Goal: Find specific page/section: Find specific page/section

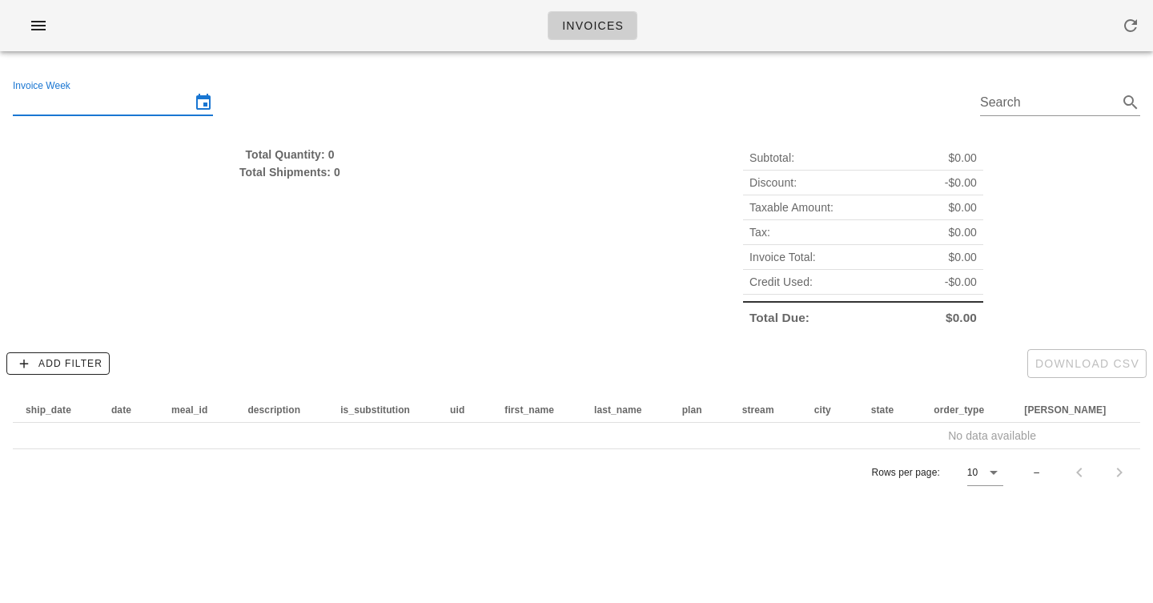
click at [182, 103] on input "Invoice Week" at bounding box center [102, 103] width 178 height 26
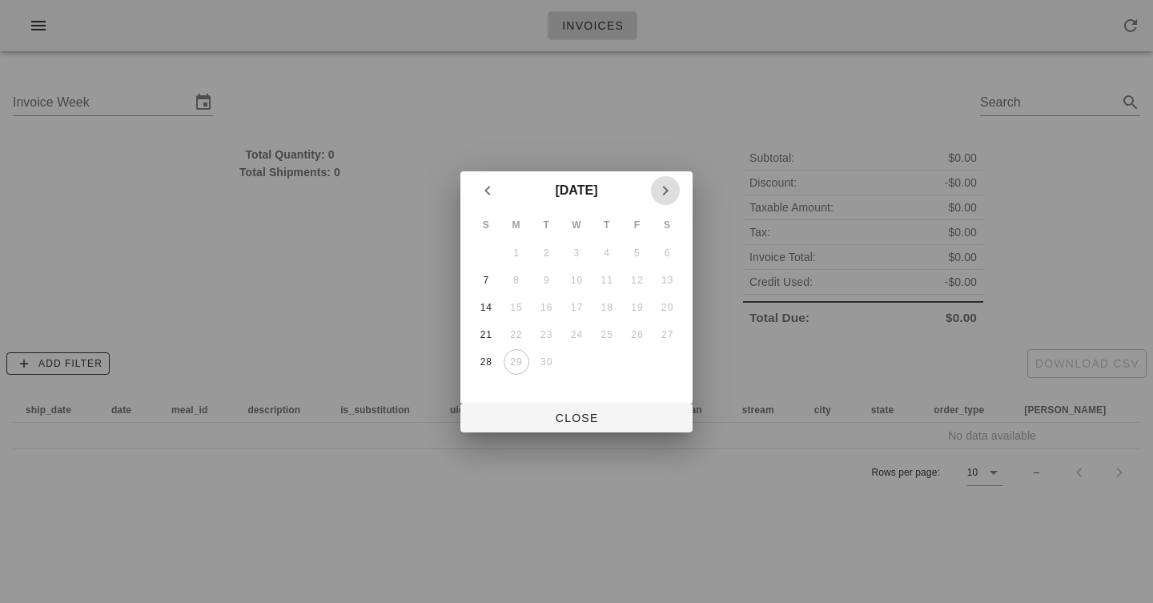
click at [660, 191] on icon "Next month" at bounding box center [665, 190] width 19 height 19
click at [489, 276] on div "5" at bounding box center [486, 280] width 26 height 11
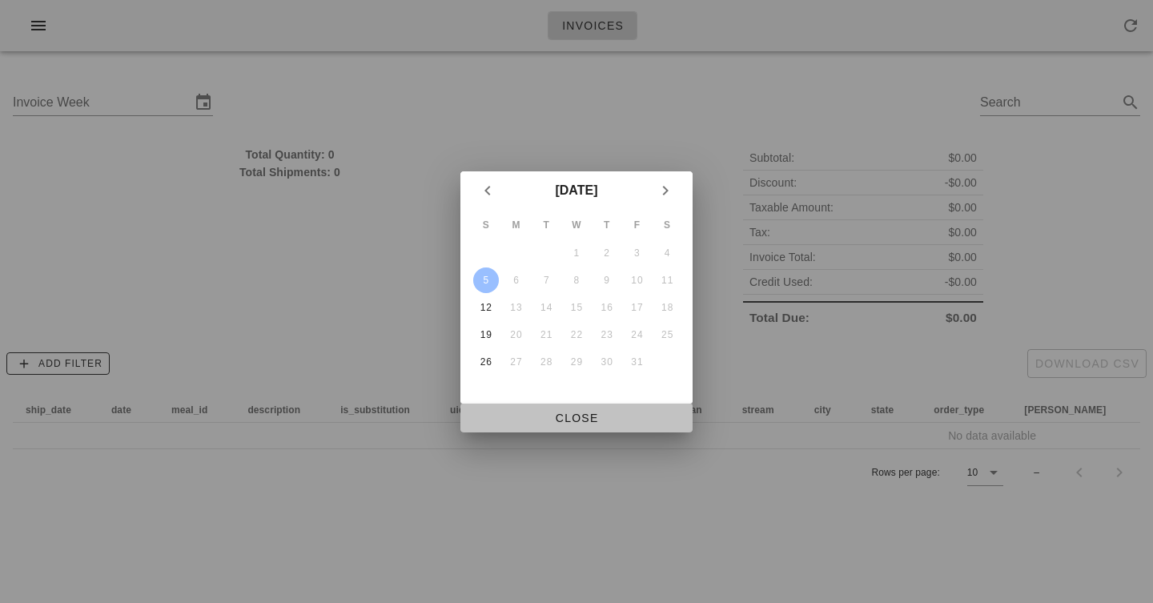
click at [575, 418] on span "Close" at bounding box center [576, 417] width 207 height 13
type input "[DATE]"
